Goal: Check status: Check status

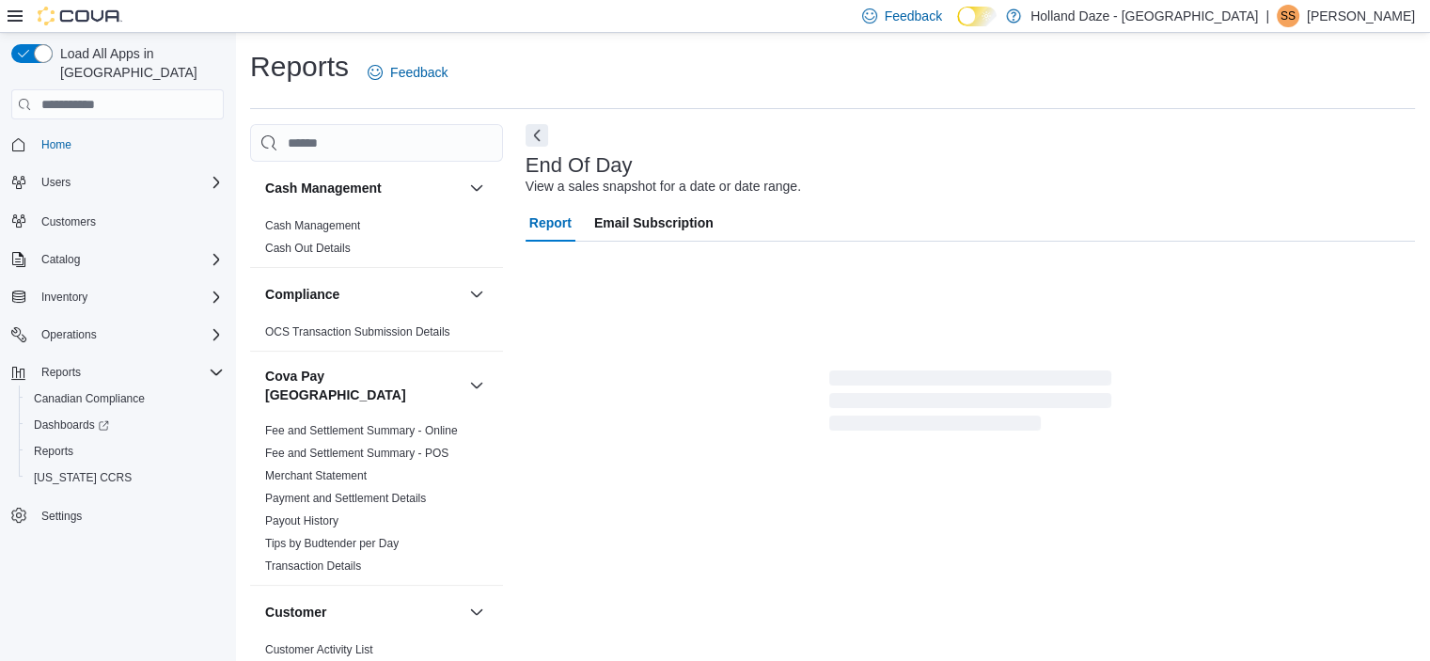
scroll to position [11, 0]
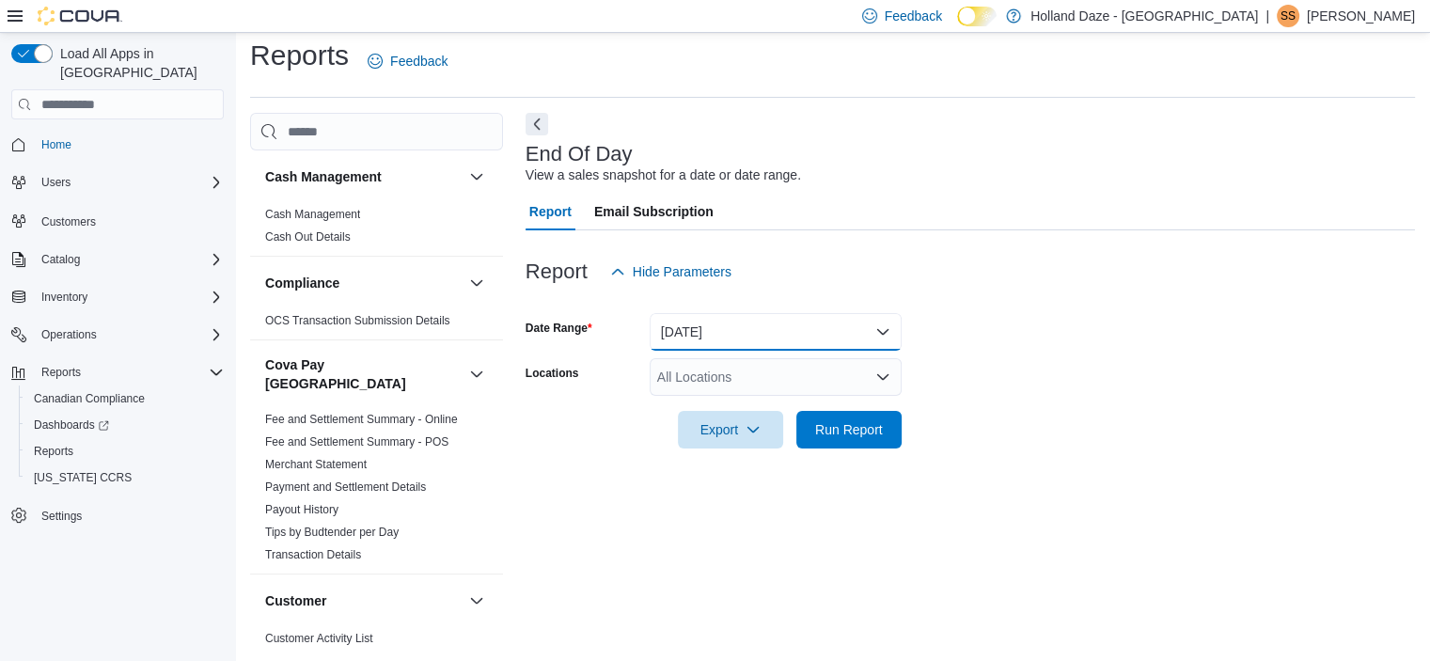
click at [846, 332] on button "[DATE]" at bounding box center [776, 332] width 252 height 38
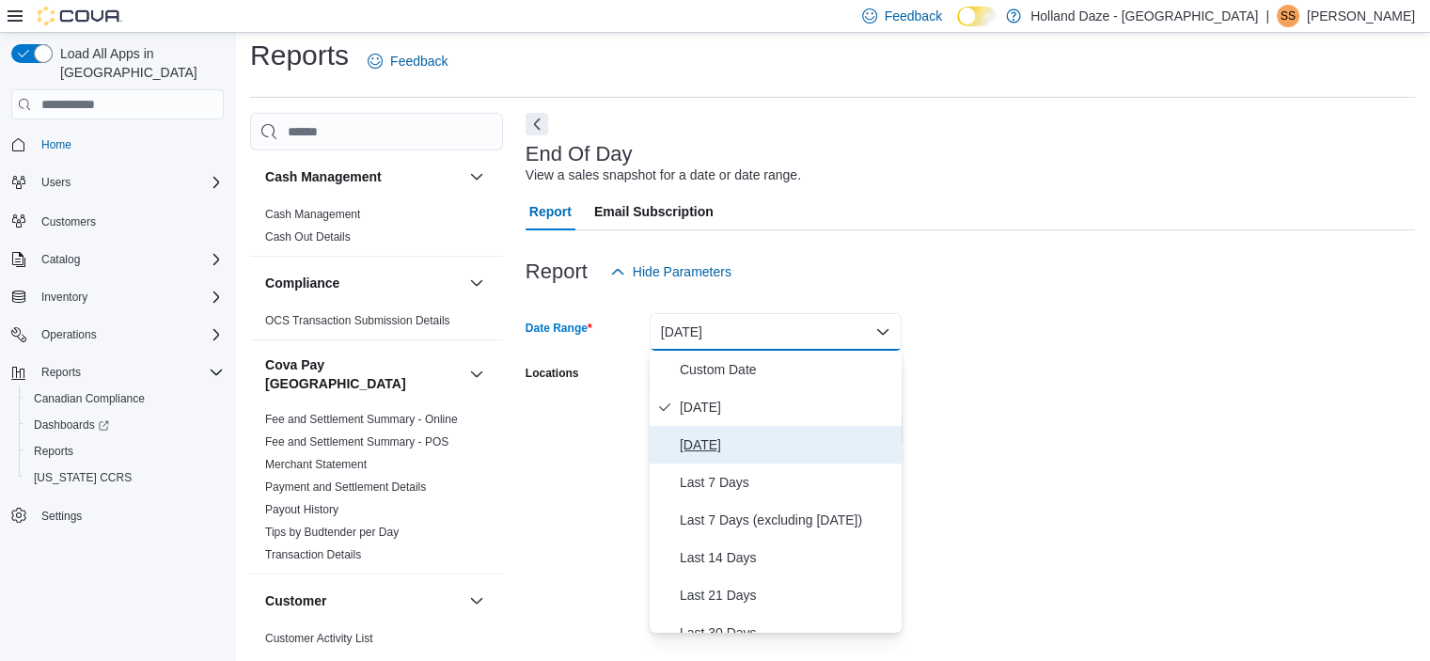
click at [778, 444] on span "[DATE]" at bounding box center [787, 444] width 214 height 23
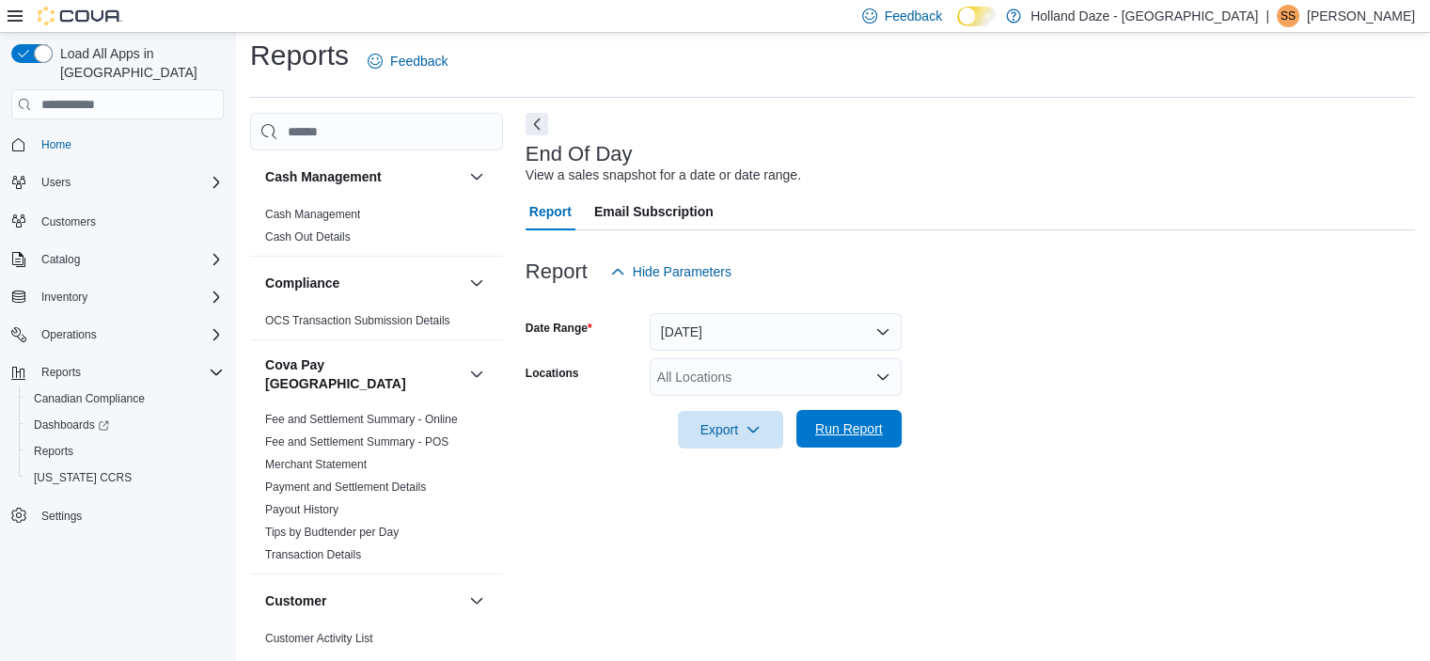
click at [830, 438] on span "Run Report" at bounding box center [849, 429] width 83 height 38
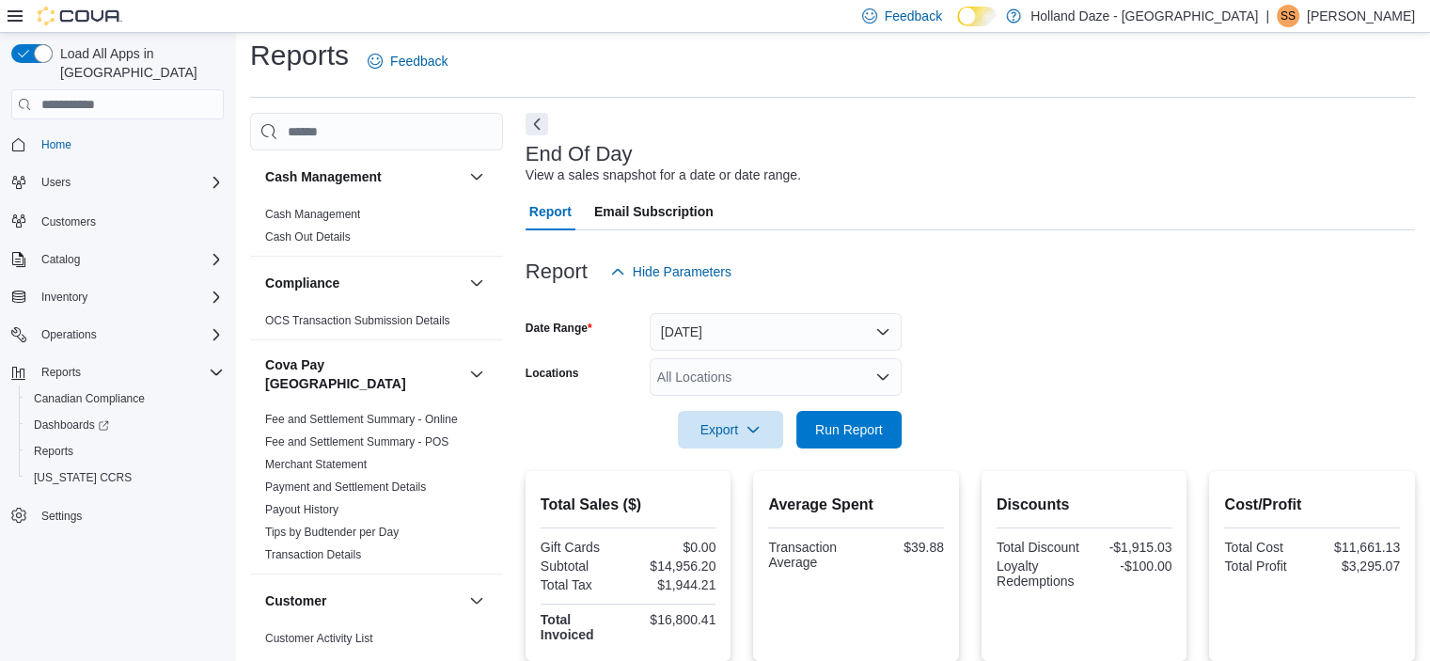
scroll to position [352, 0]
